Goal: Task Accomplishment & Management: Complete application form

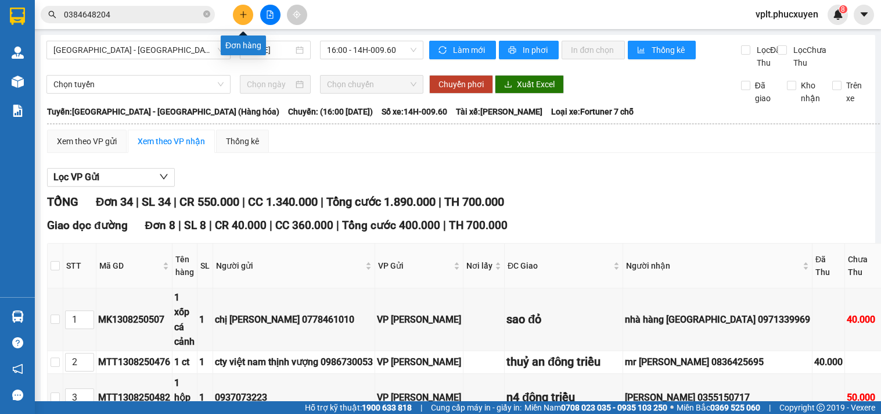
click at [247, 18] on icon "plus" at bounding box center [243, 14] width 8 height 8
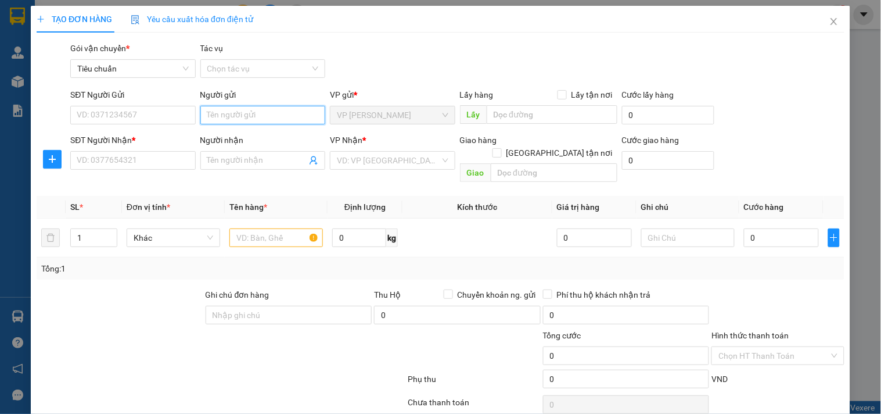
click at [233, 120] on input "Người gửi" at bounding box center [262, 115] width 125 height 19
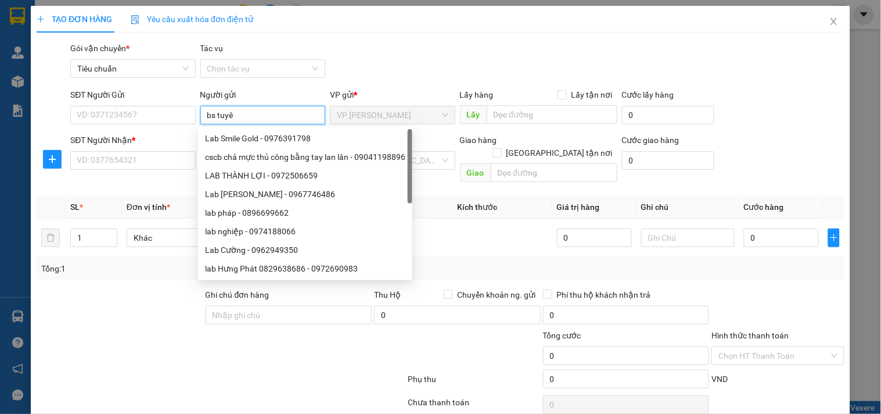
type input "bs tuyên"
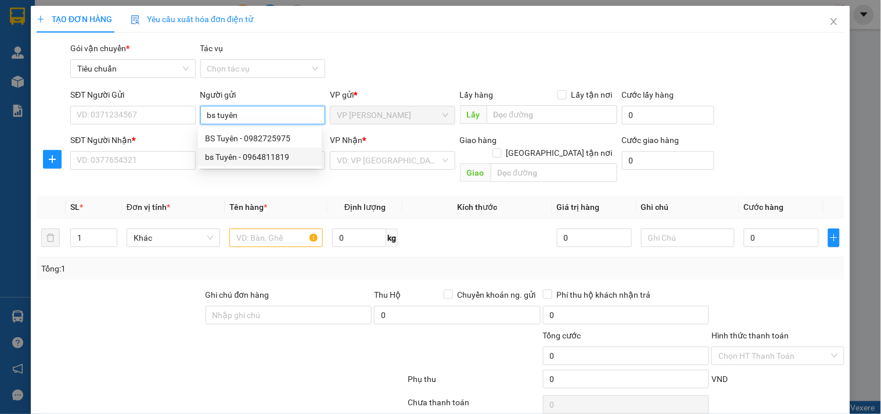
click at [288, 159] on div "bs Tuyên - 0964811819" at bounding box center [260, 156] width 110 height 13
type input "0964811819"
type input "bs Tuyên"
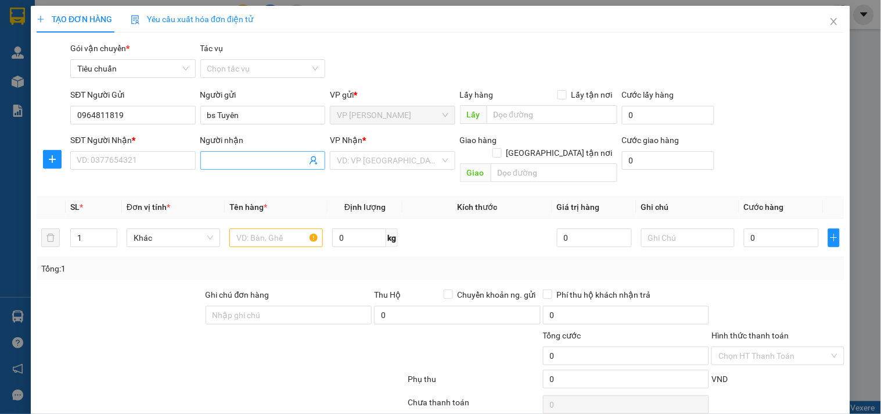
click at [312, 160] on icon "user-add" at bounding box center [314, 160] width 8 height 9
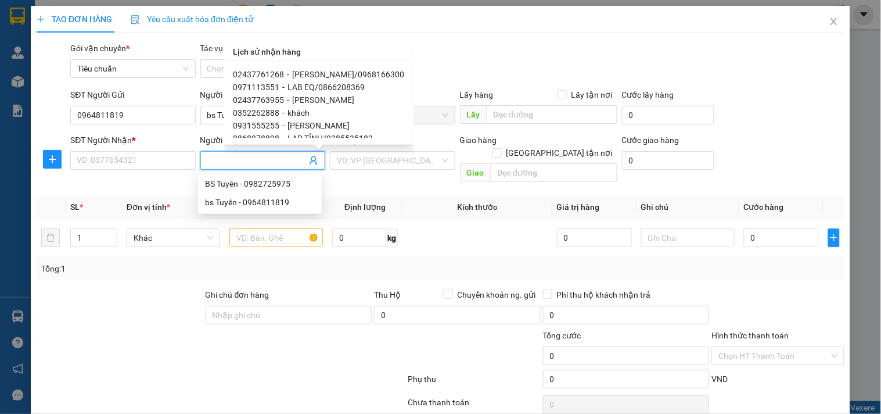
click at [352, 76] on span "[PERSON_NAME]/0968166300" at bounding box center [349, 74] width 112 height 9
type input "02437761268"
type input "[PERSON_NAME]/0968166300"
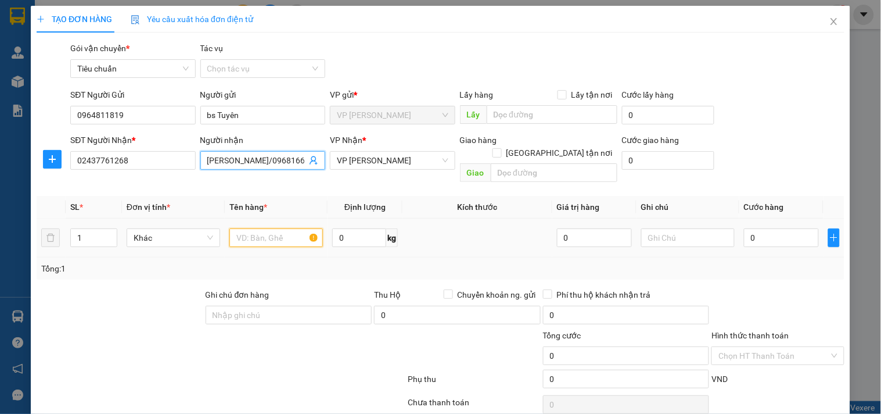
click at [263, 228] on input "text" at bounding box center [276, 237] width 94 height 19
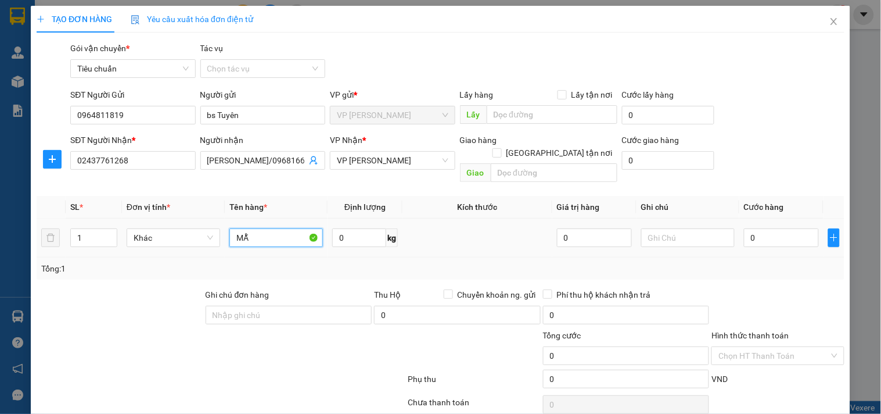
type input "M"
type input "mẫu"
click at [804, 229] on input "0" at bounding box center [781, 237] width 75 height 19
type input "3"
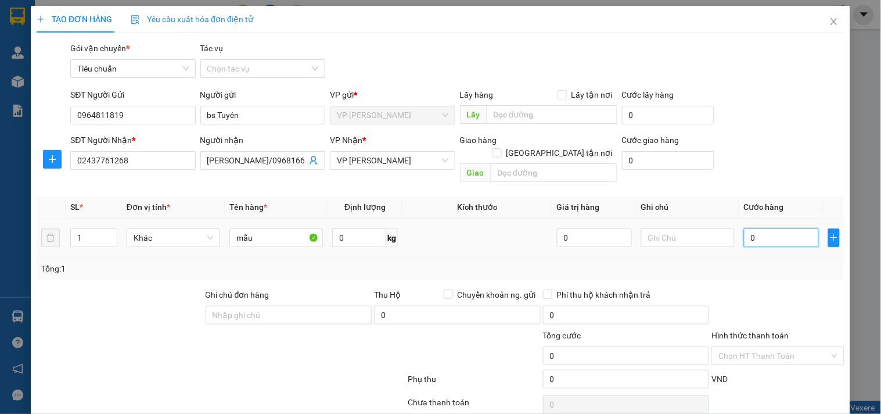
type input "3"
type input "30"
type input "30.000"
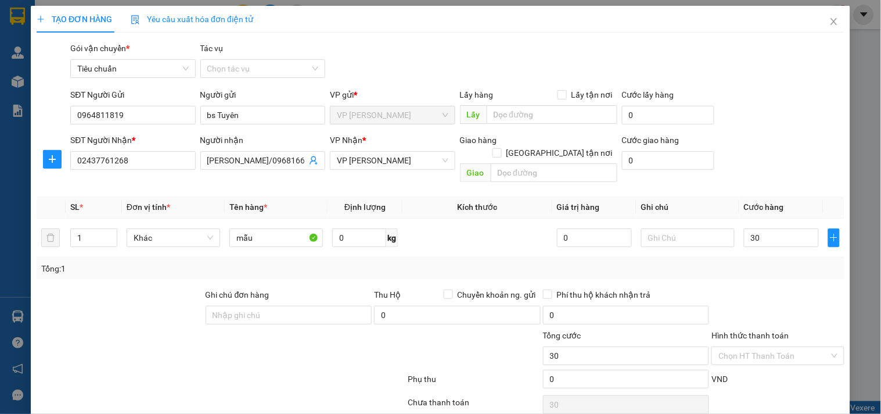
type input "30.000"
click at [772, 267] on div "Transit Pickup Surcharge Ids Transit Deliver Surcharge Ids Transit Deliver Surc…" at bounding box center [441, 260] width 808 height 437
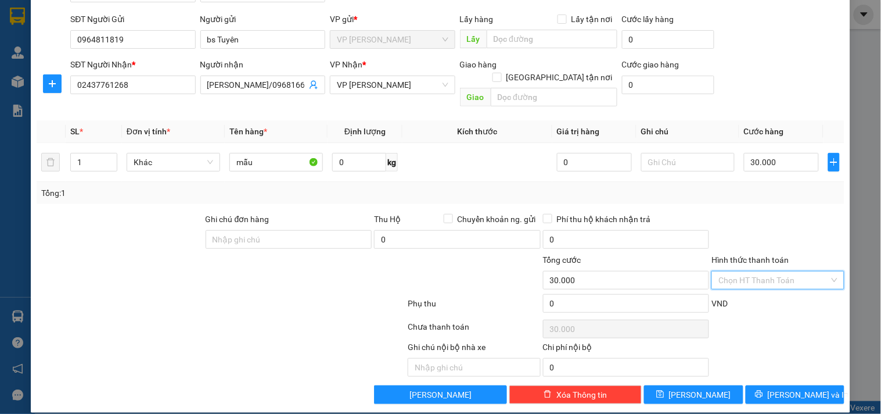
click at [753, 271] on input "Hình thức thanh toán" at bounding box center [774, 279] width 110 height 17
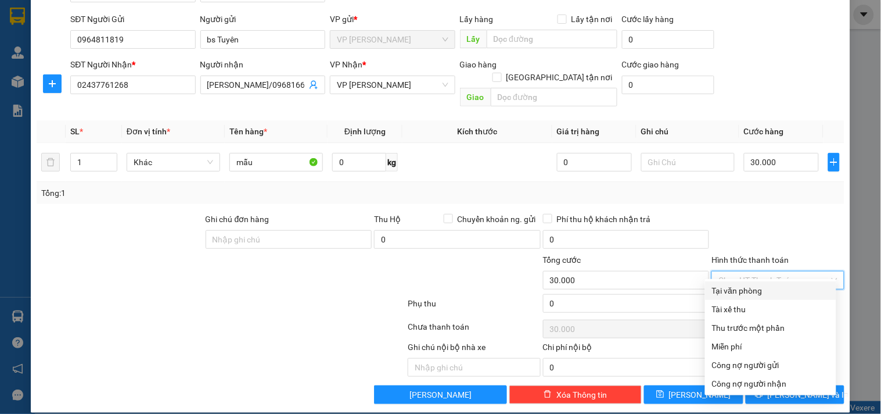
click at [747, 295] on div "Tại văn phòng" at bounding box center [770, 290] width 117 height 13
type input "0"
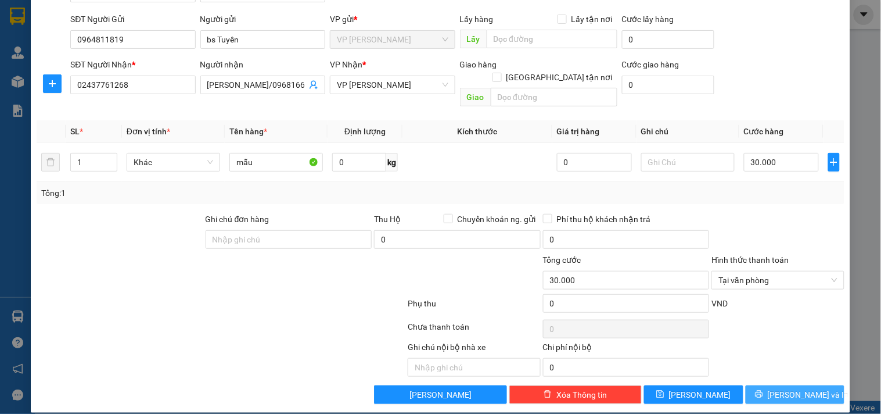
click at [746, 385] on button "[PERSON_NAME] và In" at bounding box center [795, 394] width 99 height 19
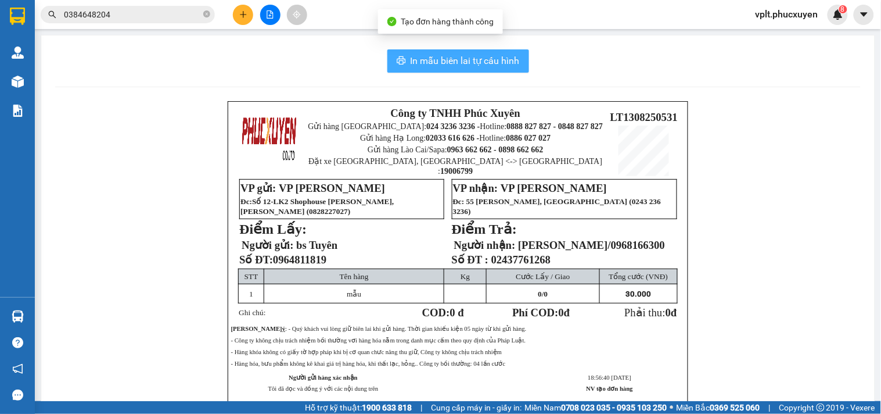
click at [449, 62] on span "In mẫu biên lai tự cấu hình" at bounding box center [465, 60] width 109 height 15
